Goal: Information Seeking & Learning: Compare options

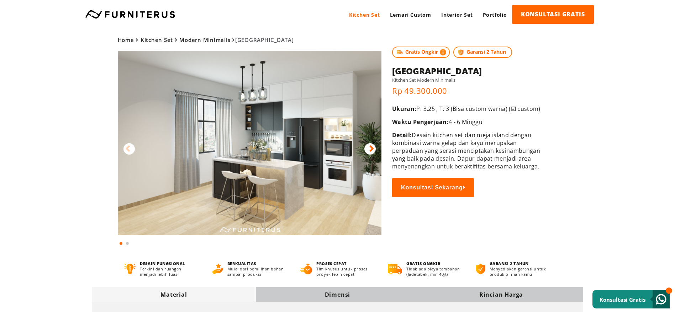
click at [371, 149] on icon at bounding box center [371, 149] width 5 height 10
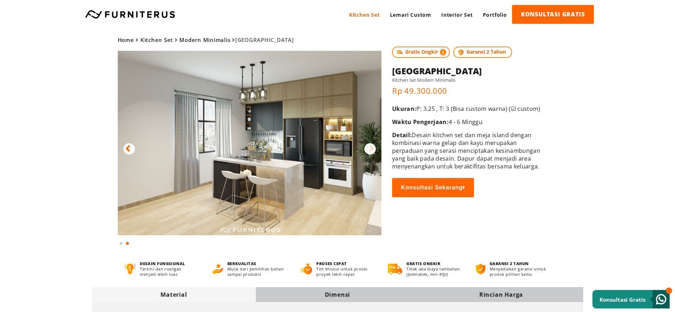
click at [371, 149] on icon at bounding box center [371, 149] width 5 height 10
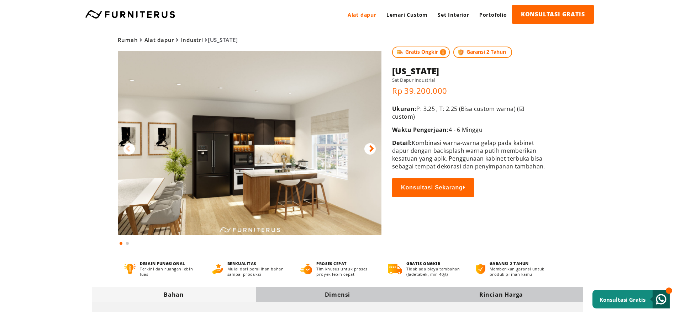
click at [570, 105] on div "Rumah Alat dapur Industri Michigan Gratis Ongkir Garansi 2 Tahun Rumah" at bounding box center [337, 138] width 512 height 218
